Goal: Check status: Check status

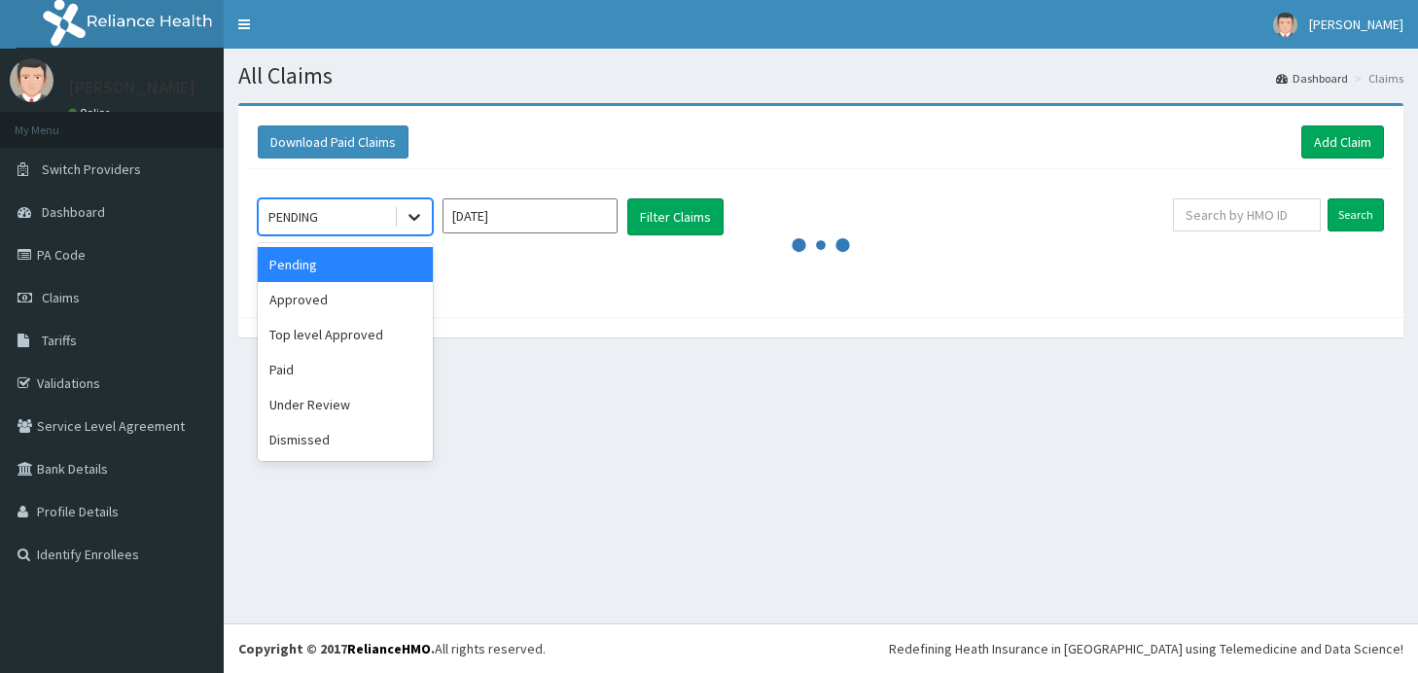
click at [407, 220] on icon at bounding box center [414, 216] width 19 height 19
click at [360, 295] on div "Approved" at bounding box center [345, 299] width 175 height 35
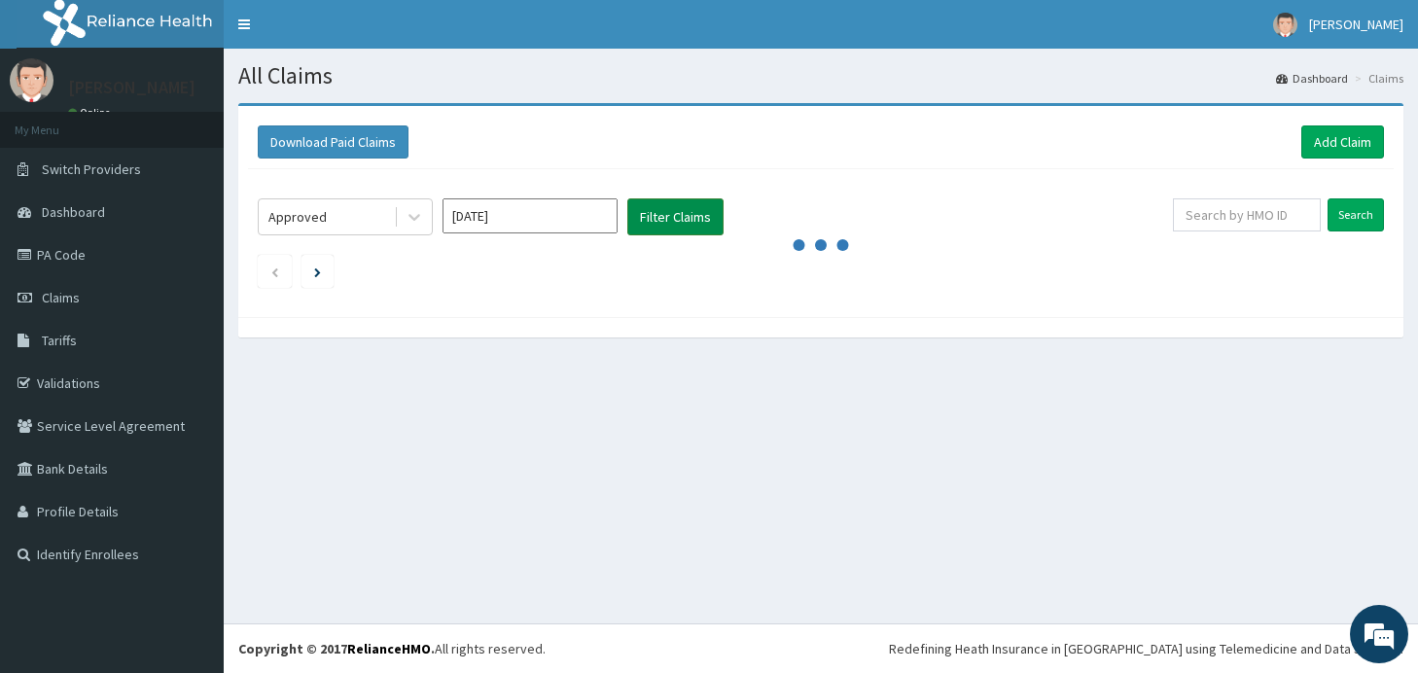
click at [692, 214] on button "Filter Claims" at bounding box center [675, 216] width 96 height 37
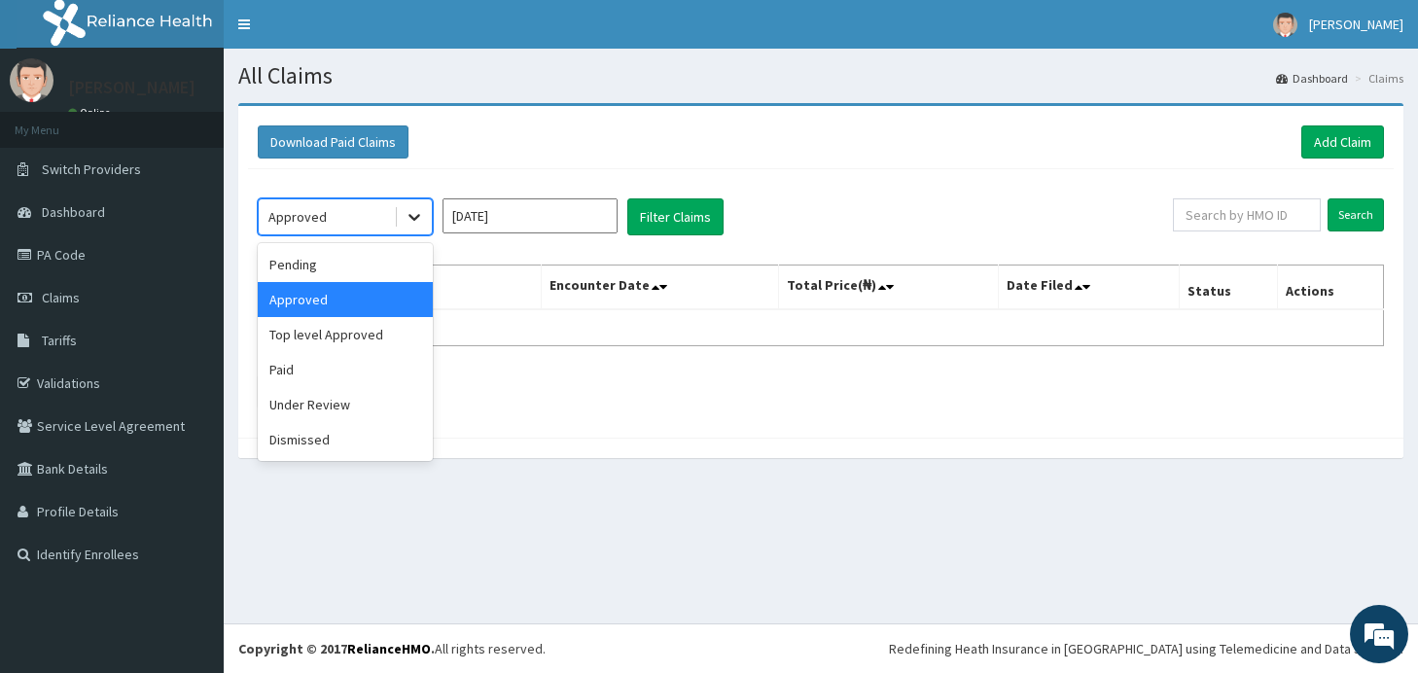
click at [414, 216] on icon at bounding box center [414, 216] width 19 height 19
click at [337, 369] on div "Paid" at bounding box center [345, 369] width 175 height 35
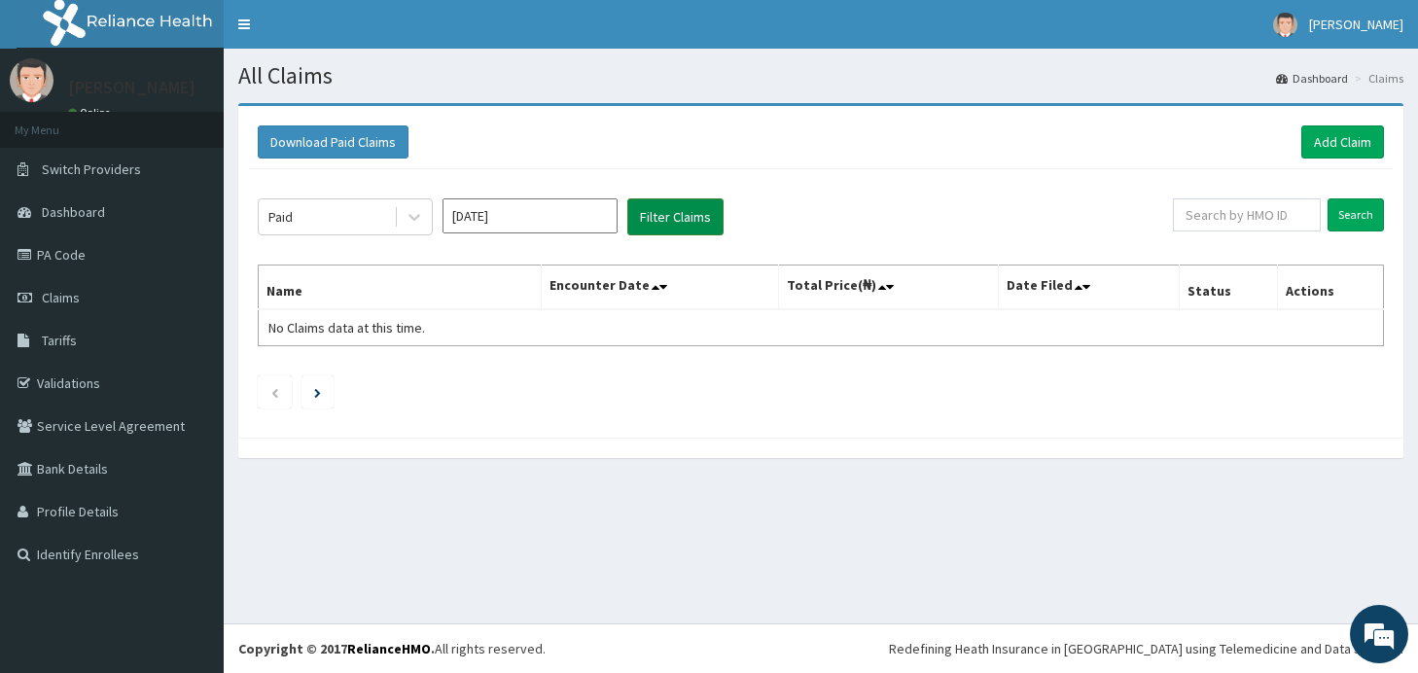
click at [683, 222] on button "Filter Claims" at bounding box center [675, 216] width 96 height 37
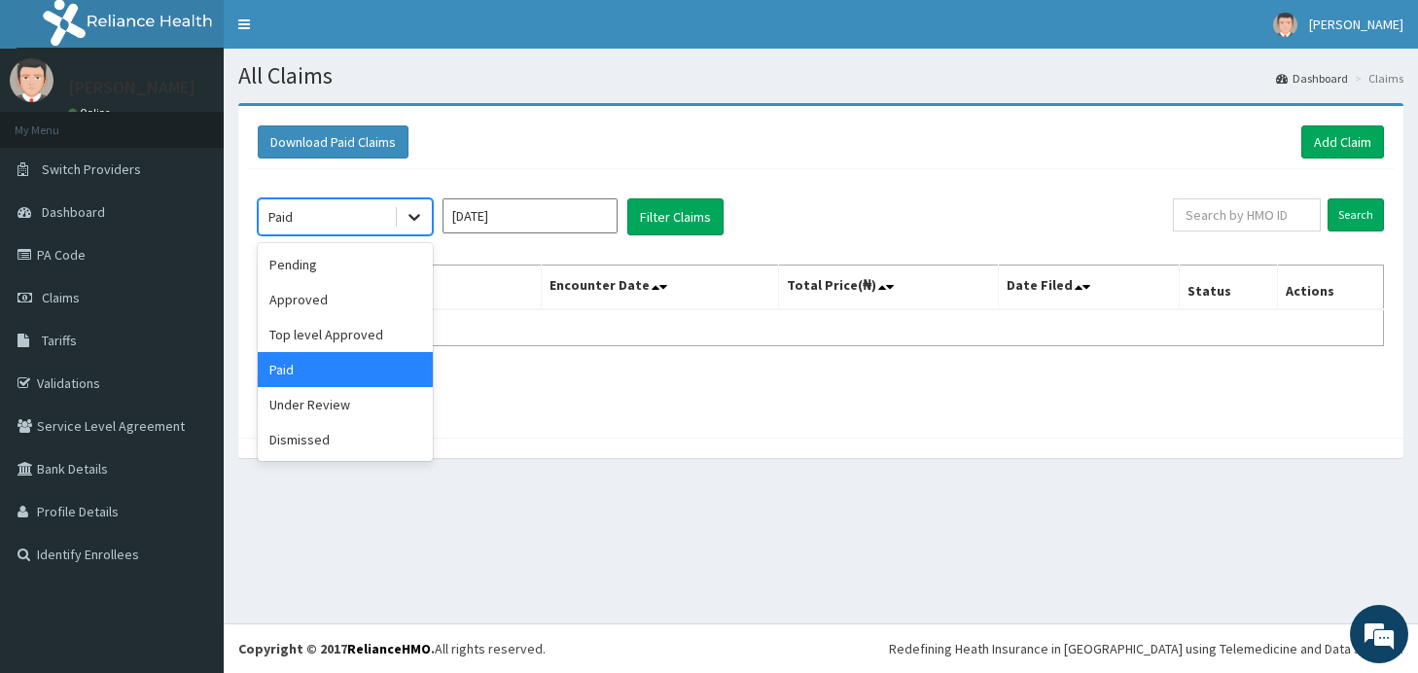
click at [418, 218] on icon at bounding box center [414, 216] width 19 height 19
click at [340, 274] on div "Pending" at bounding box center [345, 264] width 175 height 35
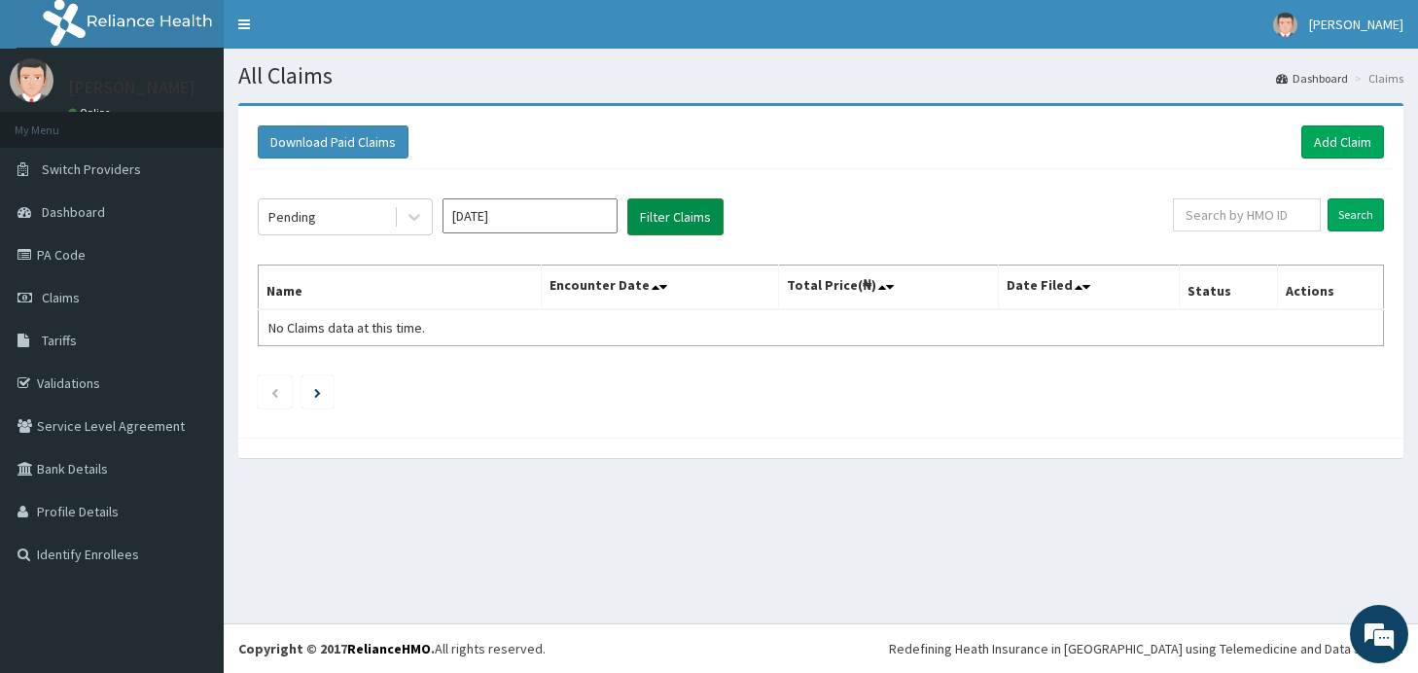
click at [665, 210] on button "Filter Claims" at bounding box center [675, 216] width 96 height 37
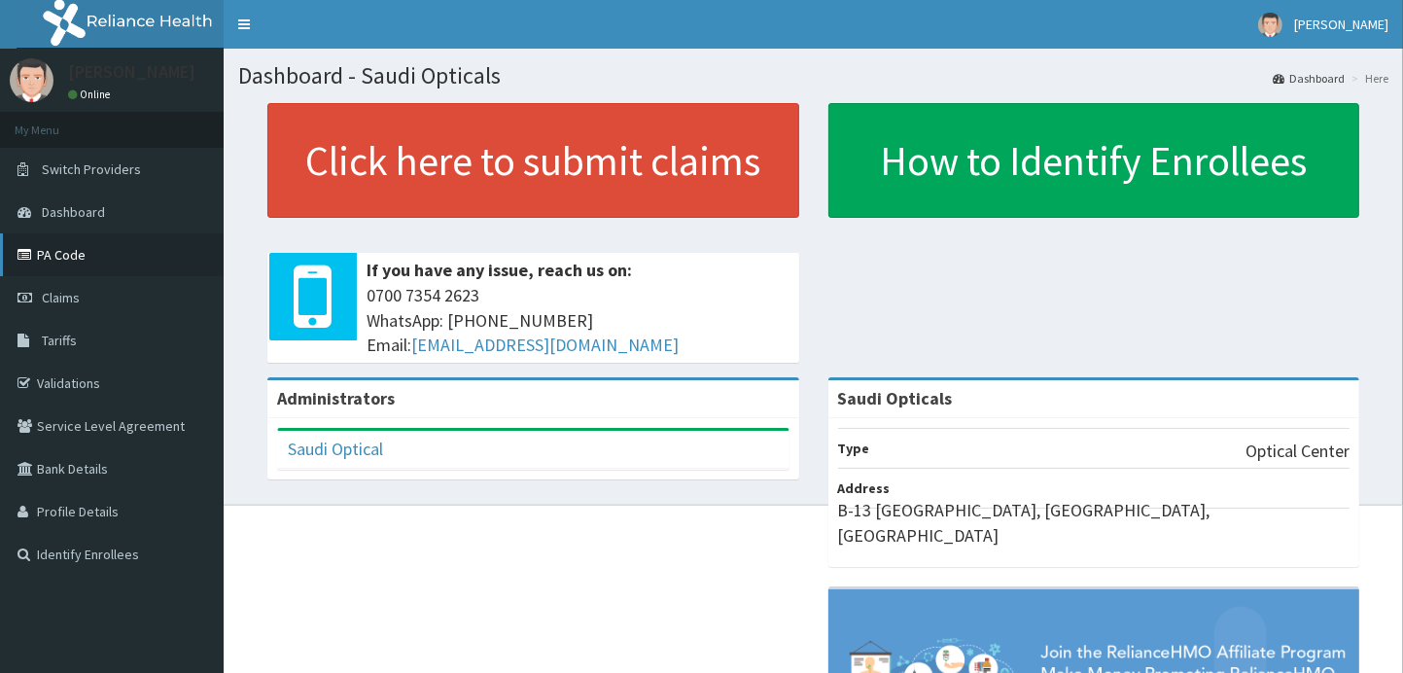
click at [73, 254] on link "PA Code" at bounding box center [112, 254] width 224 height 43
